Goal: Submit feedback/report problem

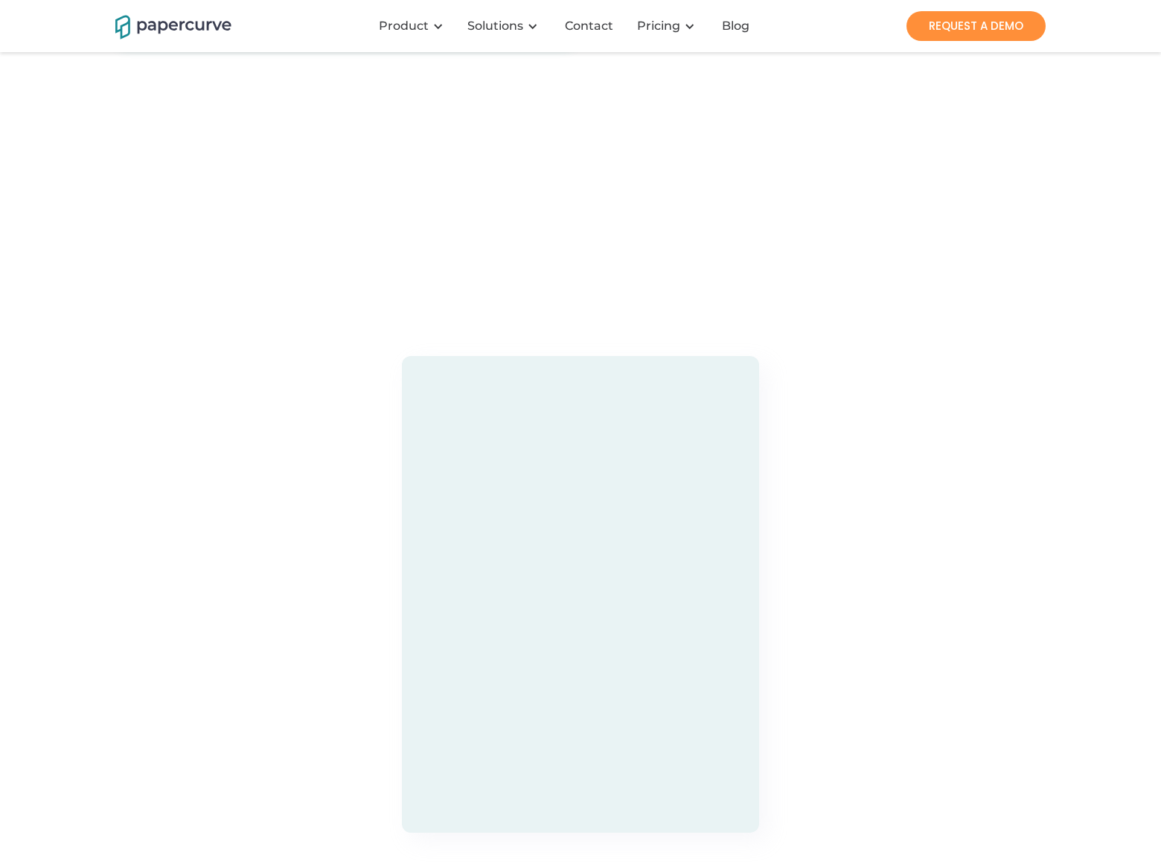
scroll to position [4234, 0]
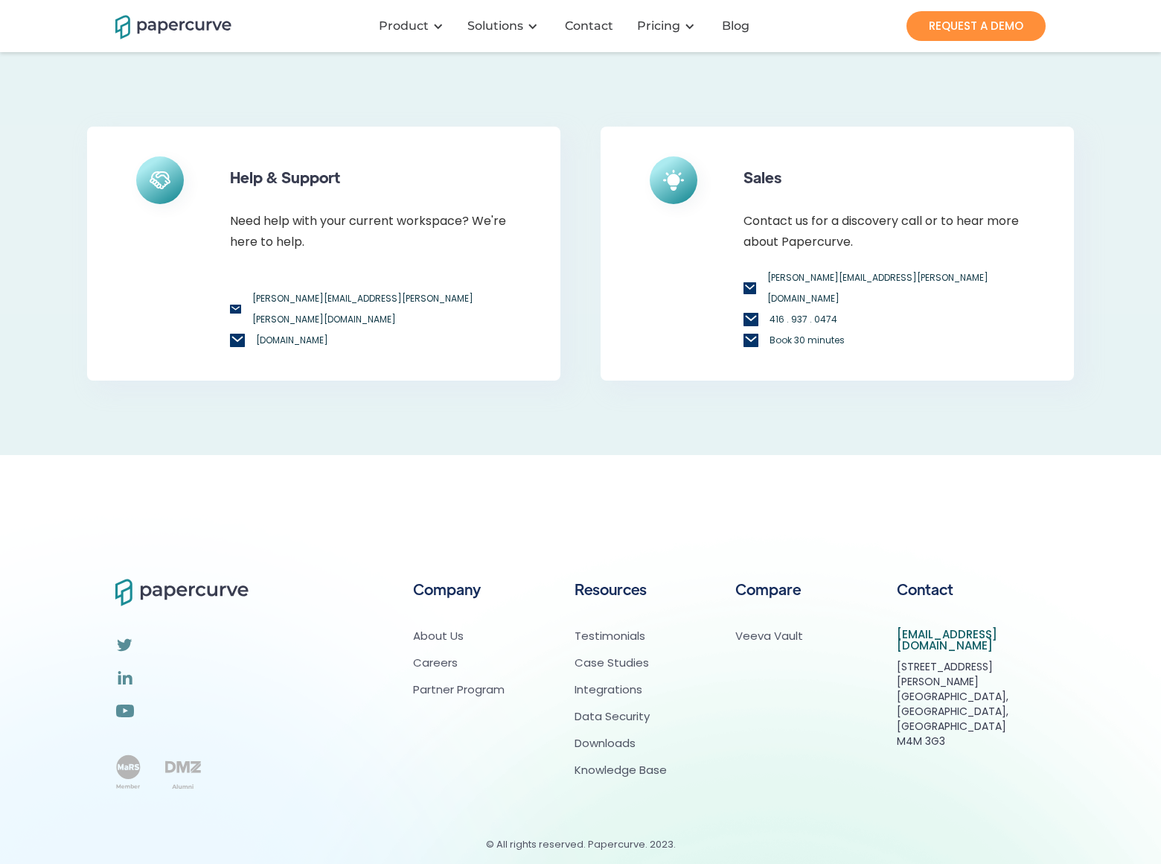
scroll to position [143, 0]
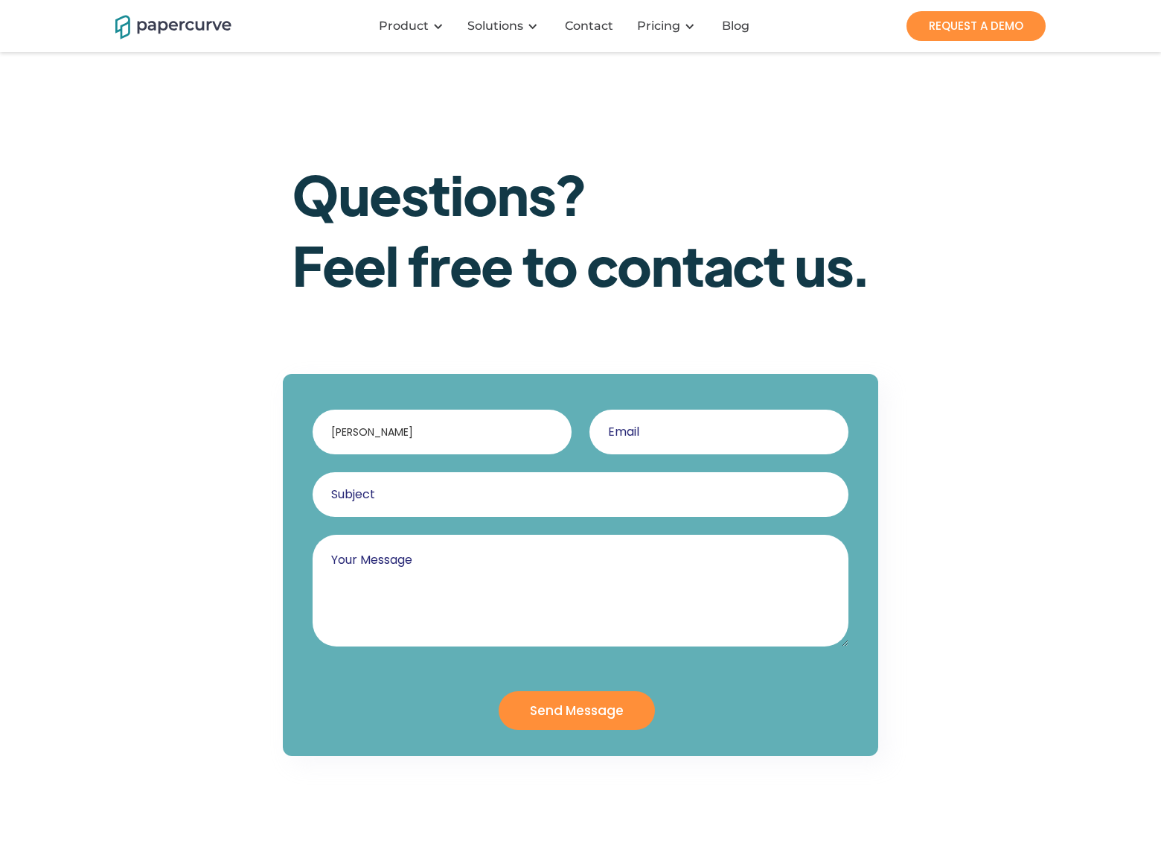
type input "[PERSON_NAME]"
type input "[EMAIL_ADDRESS][DOMAIN_NAME]"
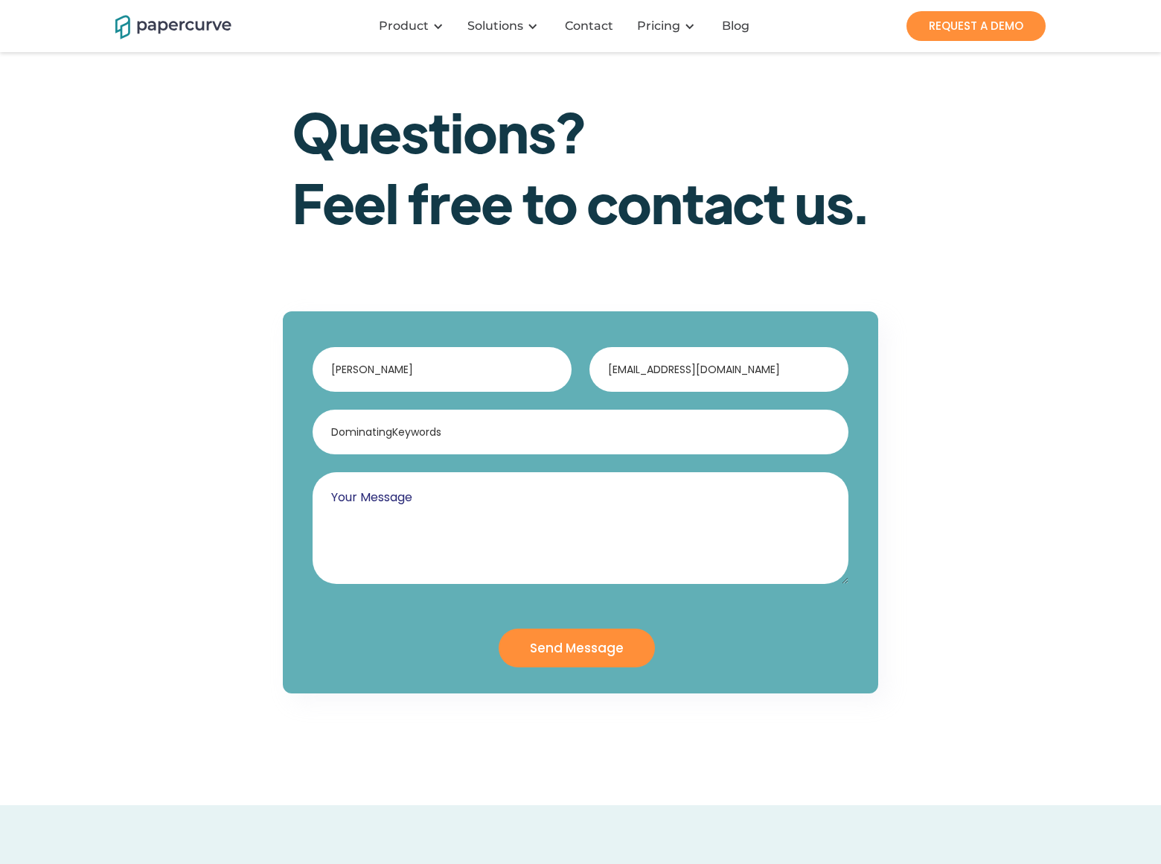
type input "DominatingKeywords"
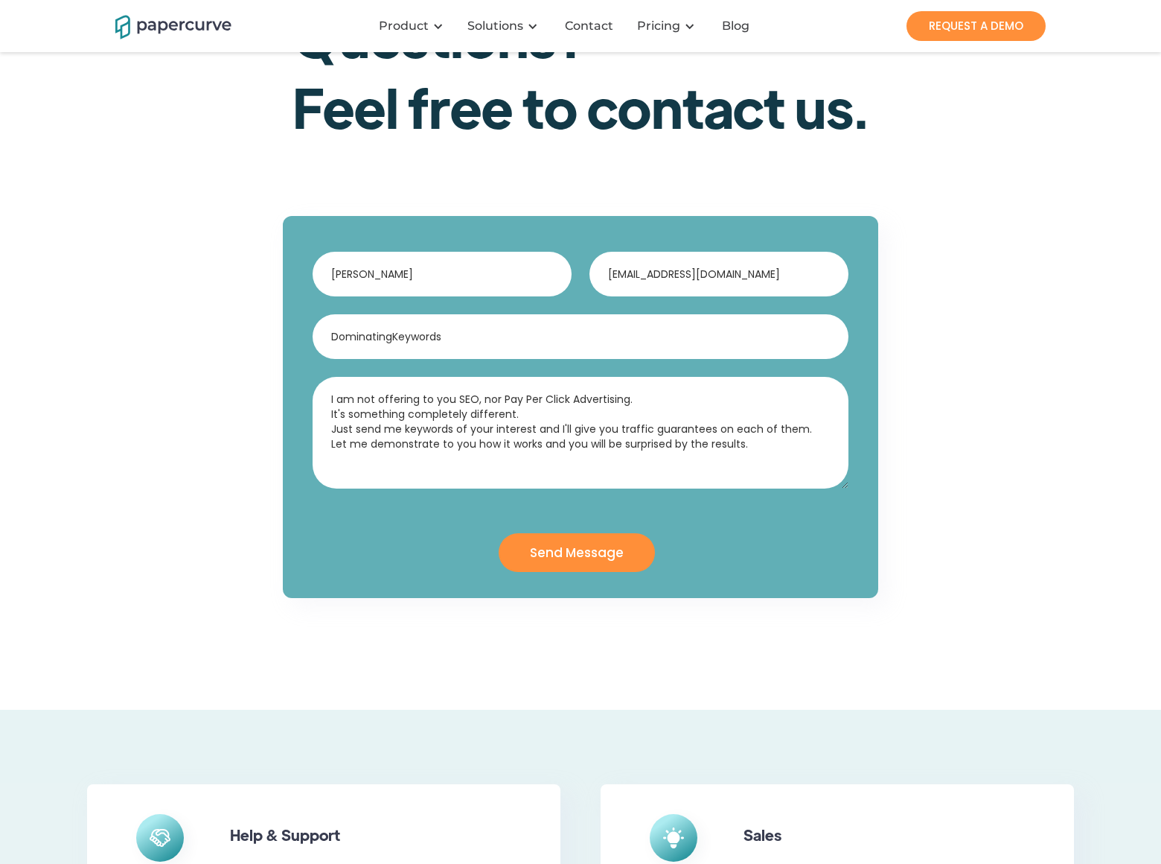
type textarea "I am not offering to you SEO, nor Pay Per Click Advertising. It's something com…"
click at [576, 552] on input "Send Message" at bounding box center [577, 552] width 156 height 39
type input "Please wait..."
